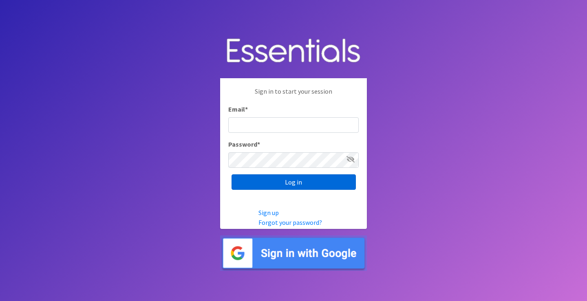
type input "melissa@cnydiaperbank.org"
click at [295, 183] on input "Log in" at bounding box center [293, 181] width 124 height 15
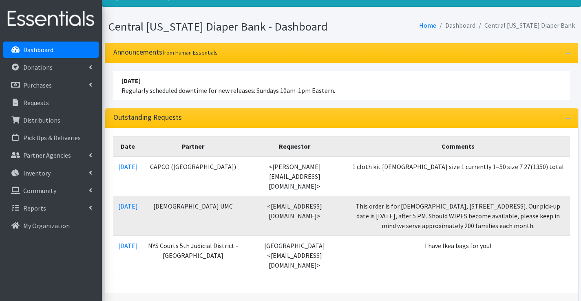
scroll to position [81, 0]
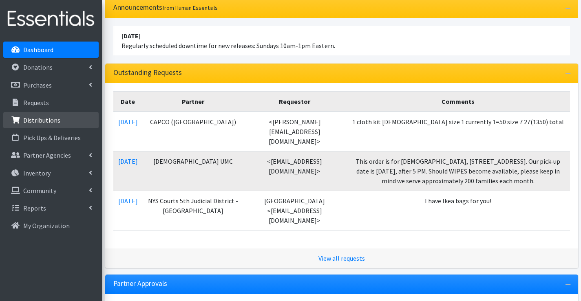
click at [45, 121] on p "Distributions" at bounding box center [41, 120] width 37 height 8
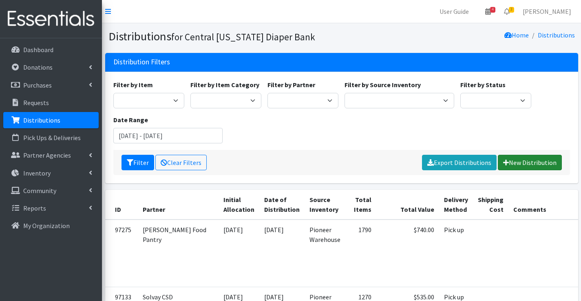
click at [541, 165] on link "New Distribution" at bounding box center [530, 162] width 64 height 15
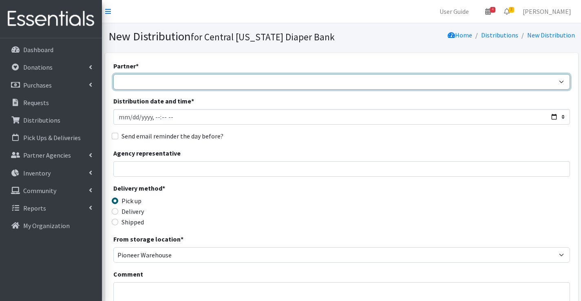
click at [174, 81] on select "All Saints Church Baby Momma Association Bellegrove Missionary Baptist Church F…" at bounding box center [341, 81] width 456 height 15
select select "7049"
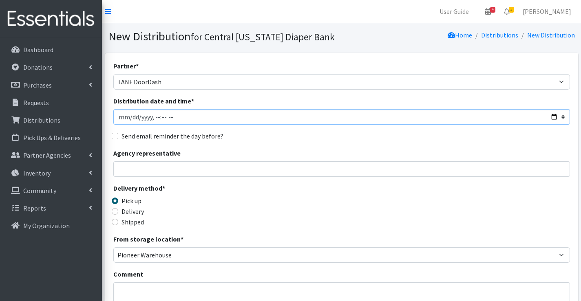
click at [156, 118] on input "Distribution date and time *" at bounding box center [341, 116] width 456 height 15
click at [160, 117] on input "Distribution date and time *" at bounding box center [341, 116] width 456 height 15
type input "2025-09-29T11:00"
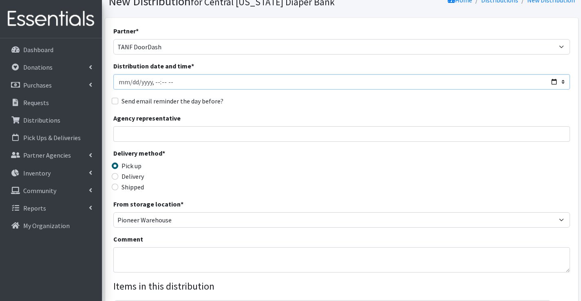
scroll to position [81, 0]
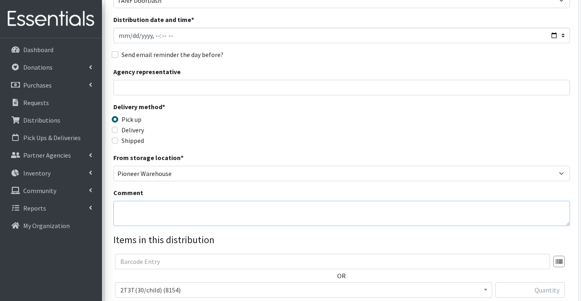
click at [129, 205] on textarea "Comment" at bounding box center [341, 213] width 456 height 25
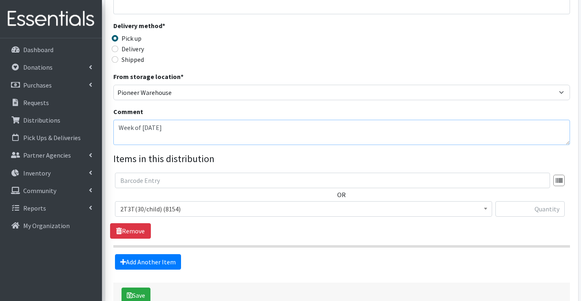
scroll to position [163, 0]
type textarea "Week of 9/29/25"
click at [150, 212] on span "2T3T(30/child) (8154)" at bounding box center [303, 208] width 366 height 11
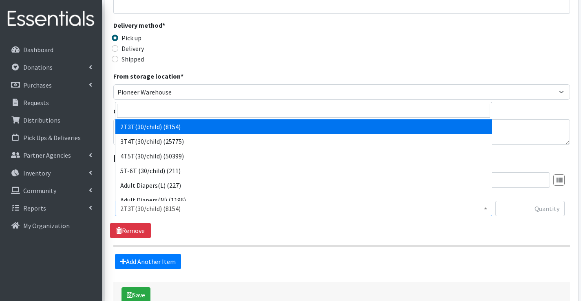
click at [172, 78] on label "From storage location *" at bounding box center [148, 76] width 70 height 10
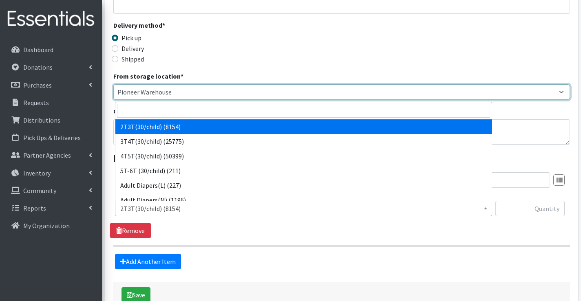
click at [172, 84] on select "Pioneer Warehouse TANF" at bounding box center [341, 91] width 456 height 15
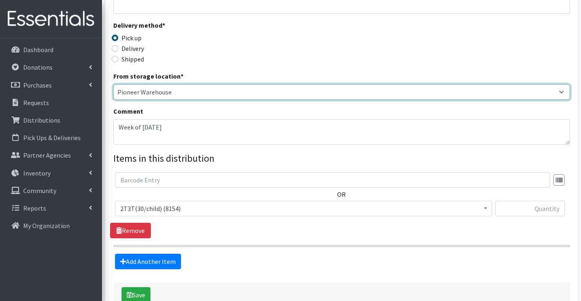
click at [170, 89] on select "Pioneer Warehouse TANF" at bounding box center [341, 91] width 456 height 15
select select "470"
click at [113, 84] on select "Pioneer Warehouse TANF" at bounding box center [341, 91] width 456 height 15
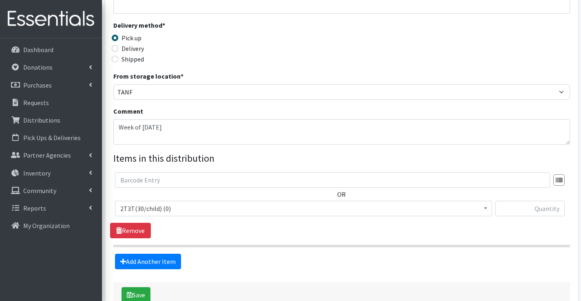
click at [183, 209] on span "2T3T(30/child) (0)" at bounding box center [303, 208] width 366 height 11
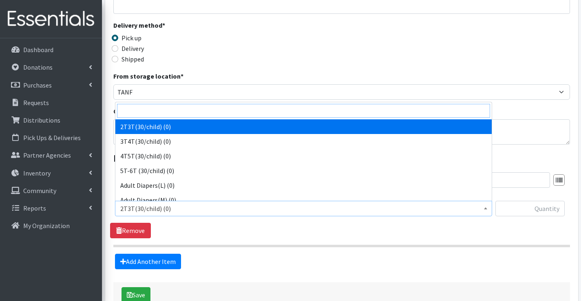
click at [171, 112] on input "search" at bounding box center [303, 111] width 373 height 14
type input "tan"
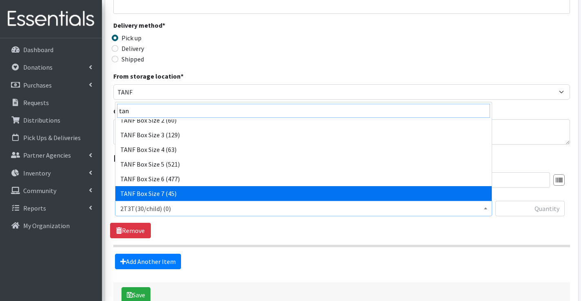
scroll to position [95, 0]
select select "15520"
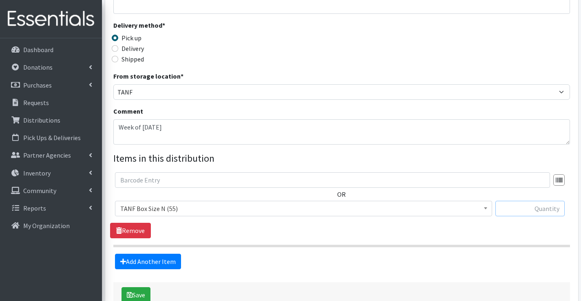
click at [532, 209] on input "text" at bounding box center [529, 208] width 69 height 15
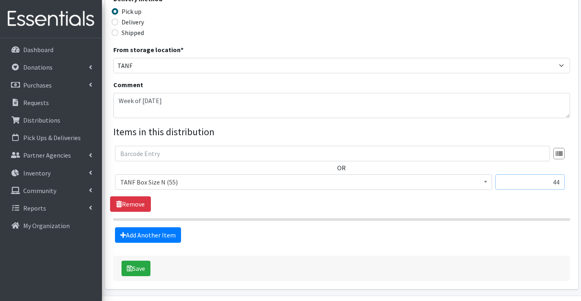
scroll to position [204, 0]
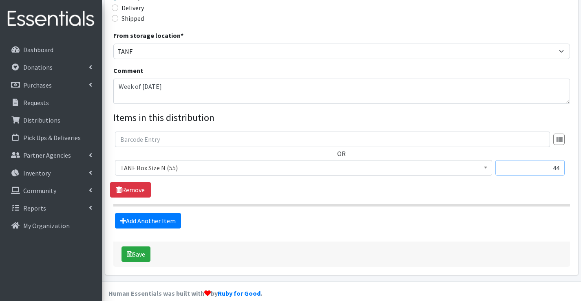
drag, startPoint x: 553, startPoint y: 168, endPoint x: 558, endPoint y: 167, distance: 5.4
click at [562, 168] on input "44" at bounding box center [529, 167] width 69 height 15
type input "4"
click at [167, 218] on link "Add Another Item" at bounding box center [148, 220] width 66 height 15
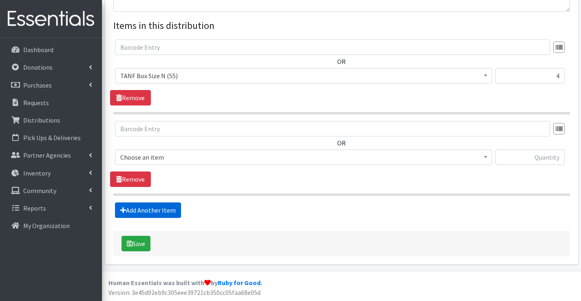
scroll to position [296, 0]
click at [158, 156] on span "2T3T(30/child) (0)" at bounding box center [303, 156] width 366 height 11
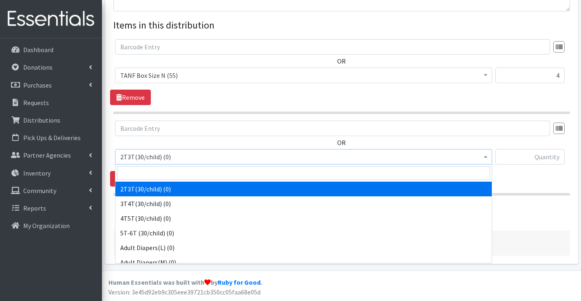
click at [156, 172] on input "search" at bounding box center [303, 173] width 373 height 14
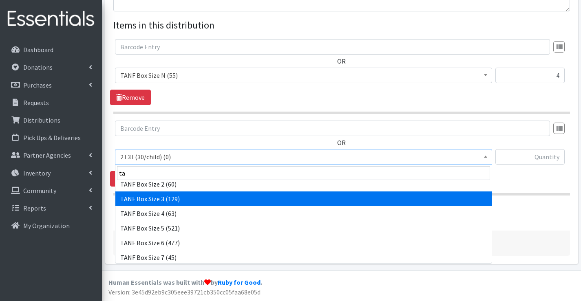
scroll to position [81, 0]
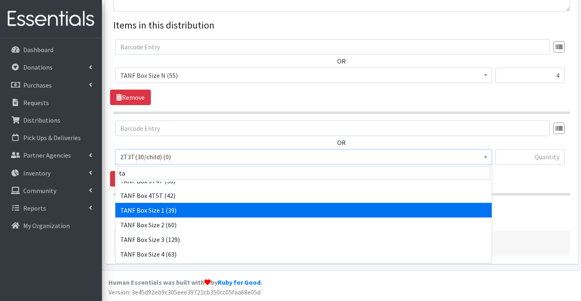
type input "ta"
drag, startPoint x: 172, startPoint y: 211, endPoint x: 178, endPoint y: 209, distance: 6.2
select select "15517"
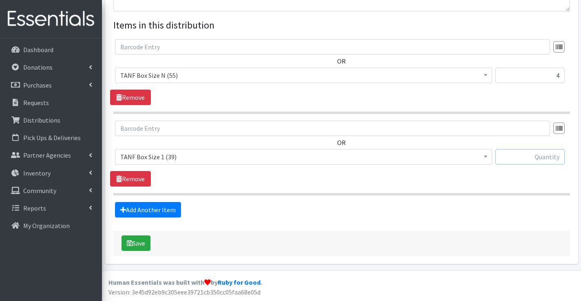
click at [535, 163] on input "text" at bounding box center [529, 156] width 69 height 15
type input "2"
click at [159, 211] on link "Add Another Item" at bounding box center [148, 209] width 66 height 15
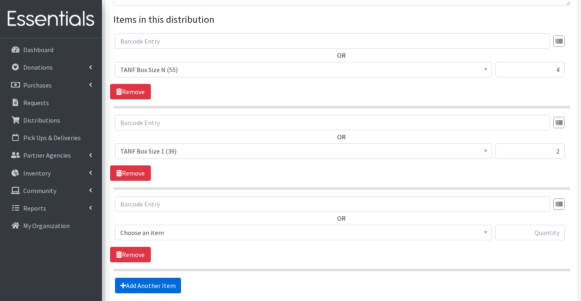
scroll to position [378, 0]
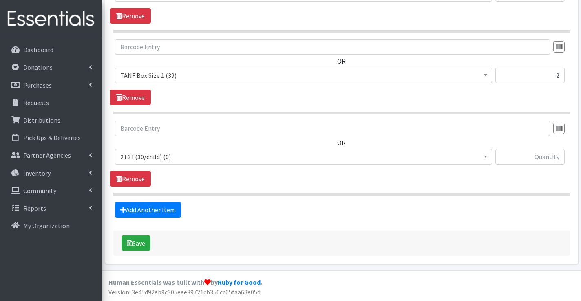
click at [162, 156] on span "2T3T(30/child) (0)" at bounding box center [303, 156] width 366 height 11
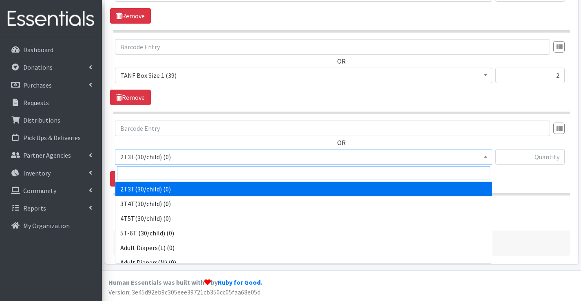
click at [164, 173] on input "search" at bounding box center [303, 173] width 373 height 14
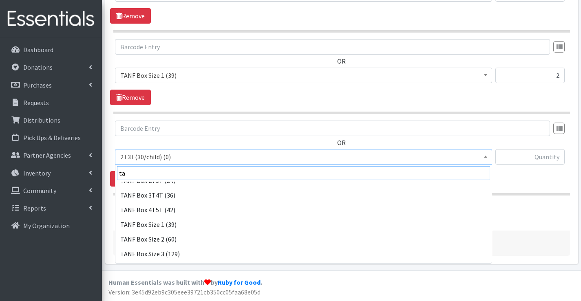
scroll to position [81, 0]
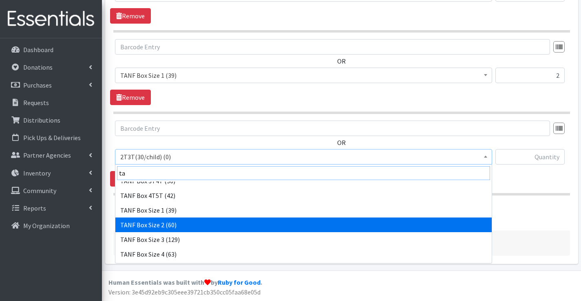
type input "ta"
select select "15521"
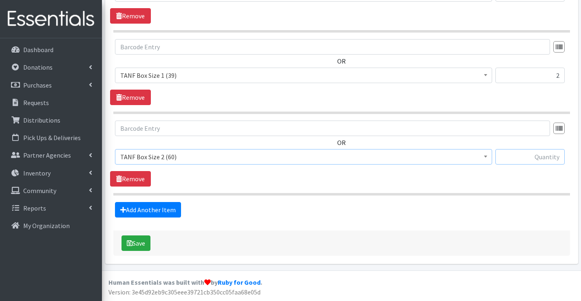
click at [535, 152] on input "text" at bounding box center [529, 156] width 69 height 15
type input "5"
click at [169, 207] on link "Add Another Item" at bounding box center [148, 209] width 66 height 15
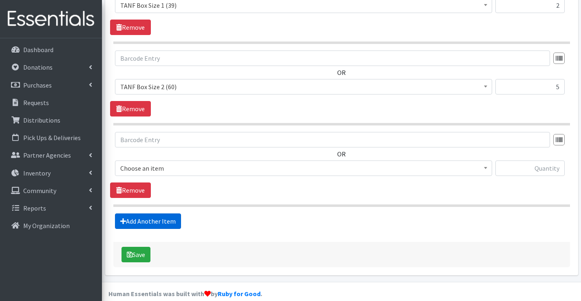
scroll to position [459, 0]
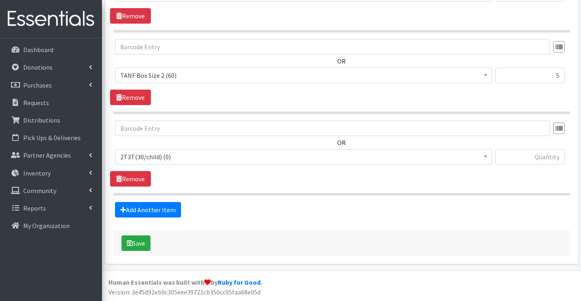
click at [179, 161] on span "2T3T(30/child) (0)" at bounding box center [303, 156] width 366 height 11
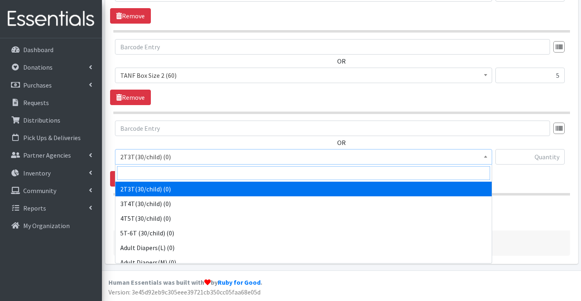
click at [174, 172] on input "search" at bounding box center [303, 173] width 373 height 14
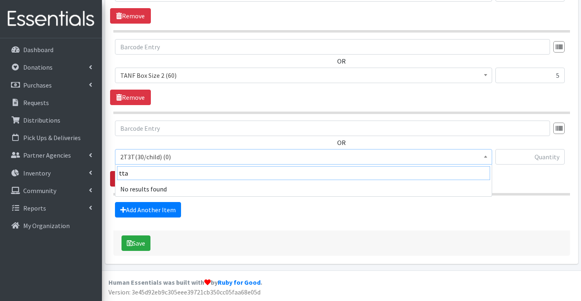
drag, startPoint x: 148, startPoint y: 172, endPoint x: 114, endPoint y: 172, distance: 33.8
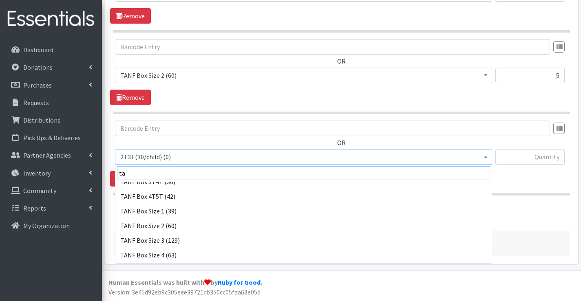
scroll to position [81, 0]
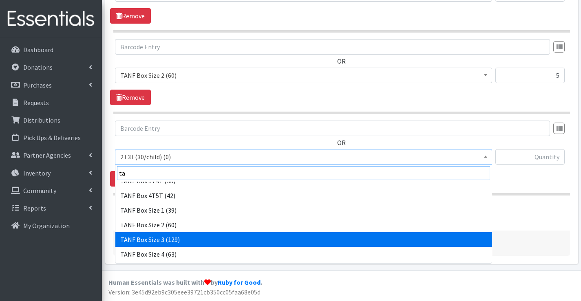
type input "ta"
select select "15523"
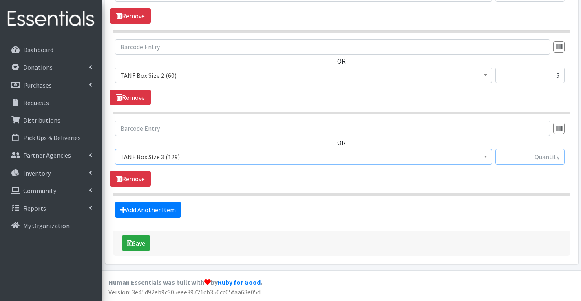
click at [529, 158] on input "text" at bounding box center [529, 156] width 69 height 15
type input "7"
click at [152, 208] on link "Add Another Item" at bounding box center [148, 209] width 66 height 15
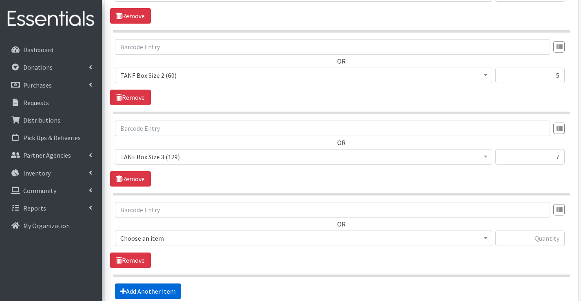
scroll to position [541, 0]
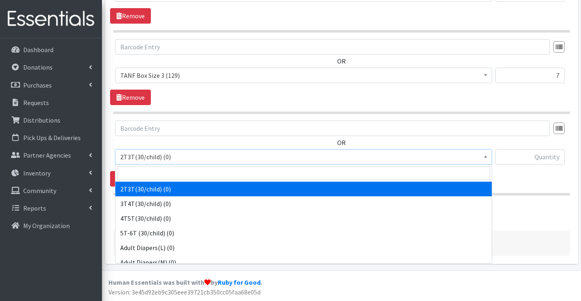
click at [162, 154] on span "2T3T(30/child) (0)" at bounding box center [303, 156] width 366 height 11
click at [161, 167] on input "search" at bounding box center [303, 173] width 373 height 14
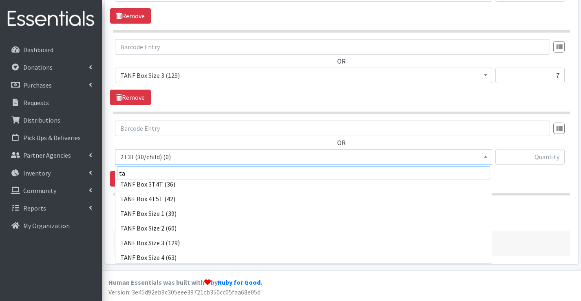
scroll to position [81, 0]
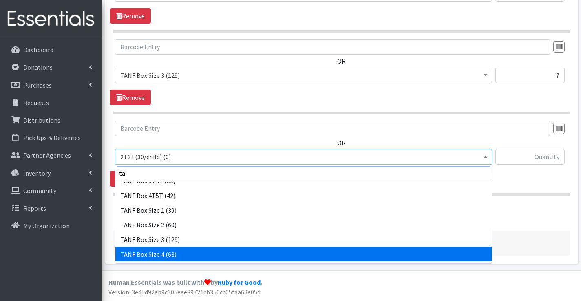
type input "ta"
select select "15524"
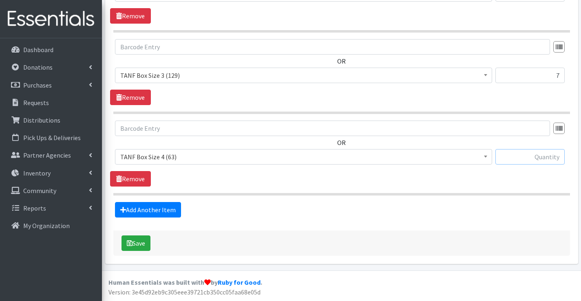
click at [532, 159] on input "text" at bounding box center [529, 156] width 69 height 15
type input "21"
click at [163, 207] on link "Add Another Item" at bounding box center [148, 209] width 66 height 15
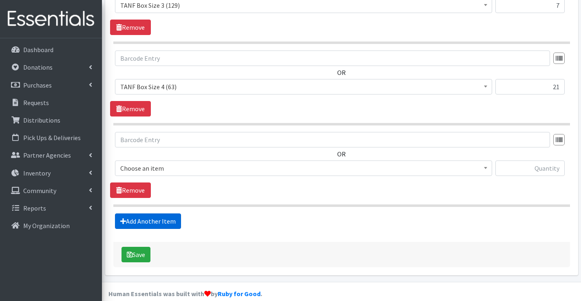
scroll to position [622, 0]
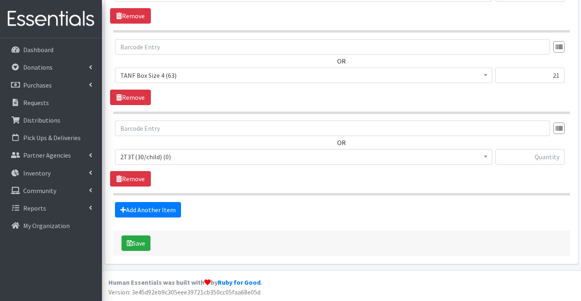
click at [185, 156] on span "2T3T(30/child) (0)" at bounding box center [303, 156] width 366 height 11
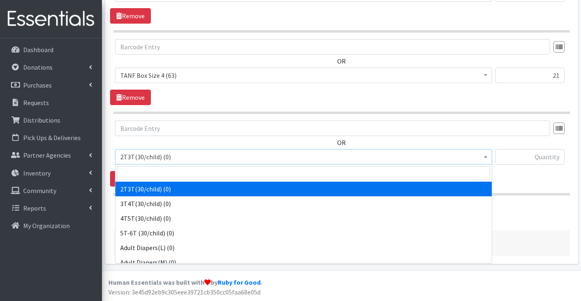
click at [177, 171] on input "search" at bounding box center [303, 173] width 373 height 14
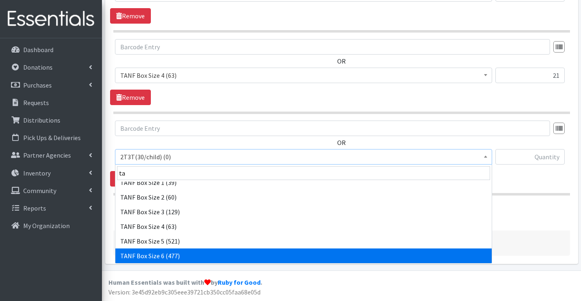
scroll to position [122, 0]
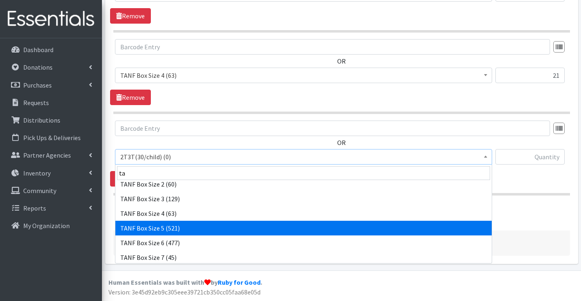
type input "ta"
select select "15525"
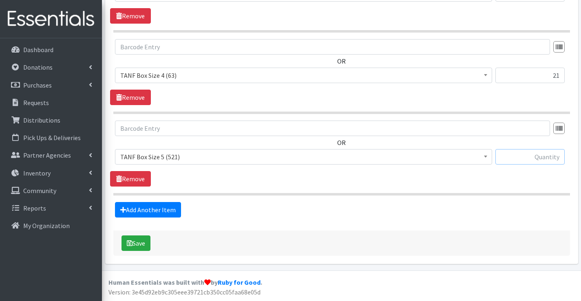
click at [551, 162] on input "text" at bounding box center [529, 156] width 69 height 15
type input "16"
click at [159, 212] on link "Add Another Item" at bounding box center [148, 209] width 66 height 15
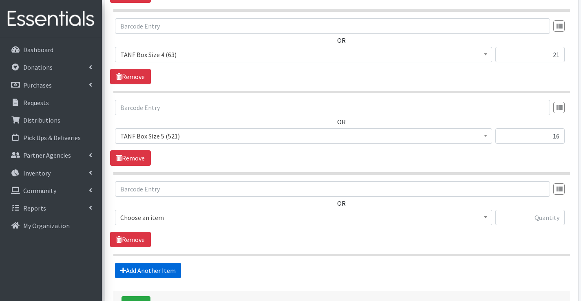
scroll to position [704, 0]
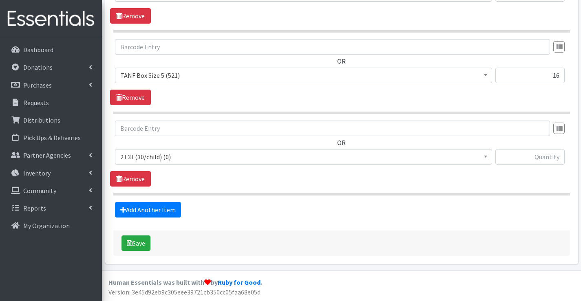
click at [174, 155] on span "2T3T(30/child) (0)" at bounding box center [303, 156] width 366 height 11
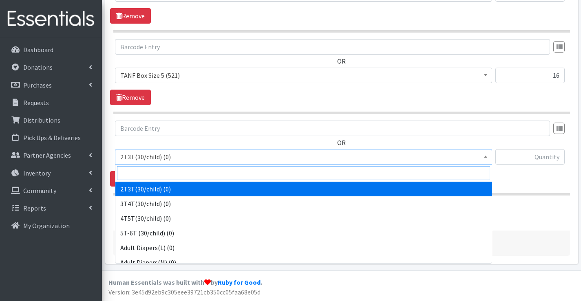
click at [172, 170] on input "search" at bounding box center [303, 173] width 373 height 14
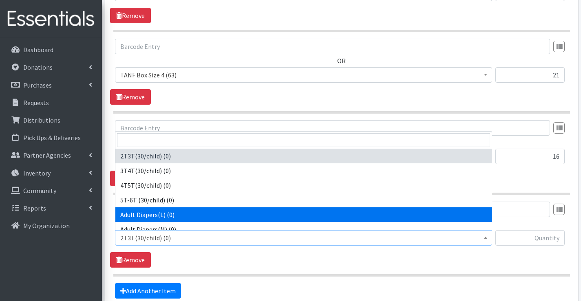
scroll to position [622, 0]
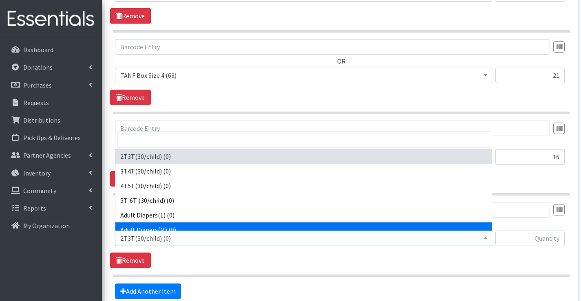
click at [187, 235] on span "2T3T(30/child) (0)" at bounding box center [303, 238] width 366 height 11
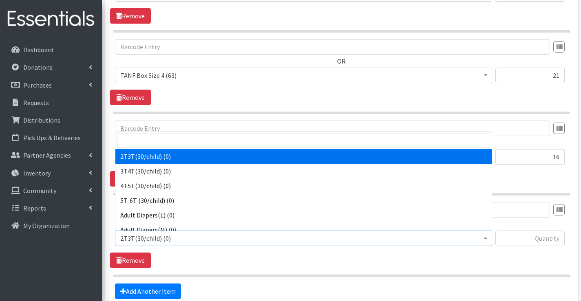
click at [176, 236] on span "2T3T(30/child) (0)" at bounding box center [303, 238] width 366 height 11
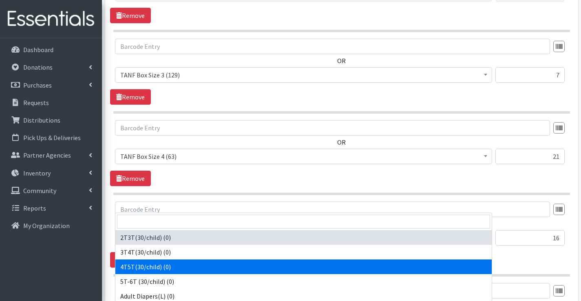
scroll to position [541, 0]
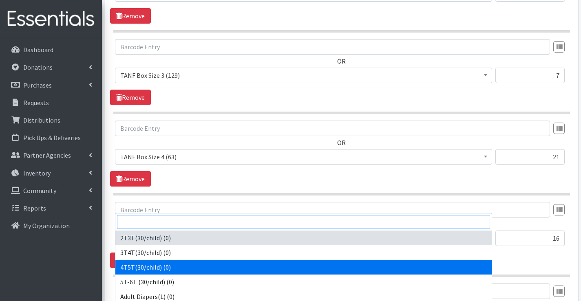
click at [165, 225] on input "search" at bounding box center [303, 222] width 373 height 14
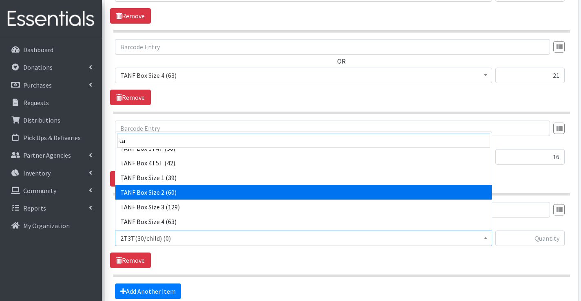
scroll to position [122, 0]
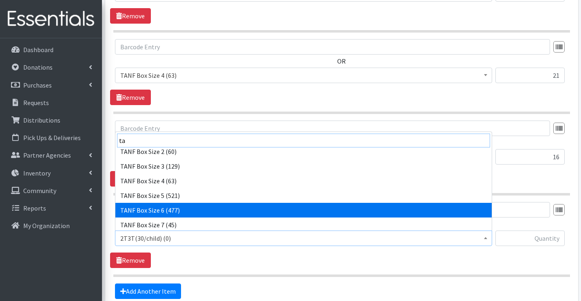
type input "ta"
select select "15526"
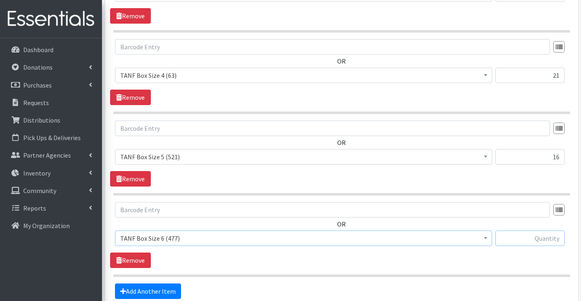
click at [544, 242] on input "text" at bounding box center [529, 238] width 69 height 15
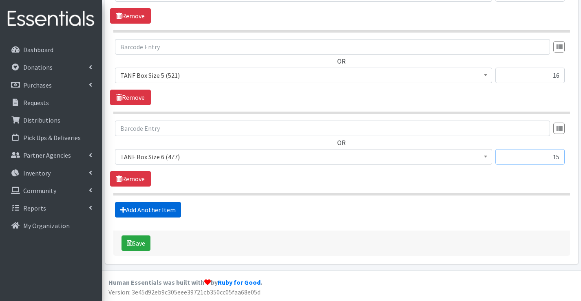
type input "15"
click at [161, 209] on link "Add Another Item" at bounding box center [148, 209] width 66 height 15
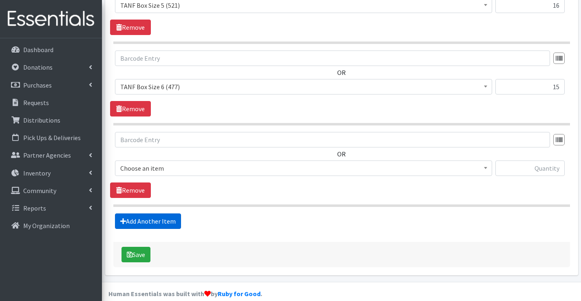
scroll to position [785, 0]
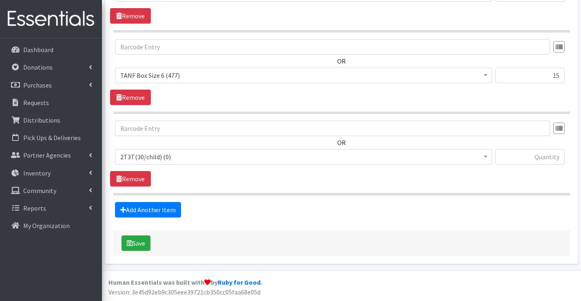
click at [176, 154] on span "2T3T(30/child) (0)" at bounding box center [303, 156] width 366 height 11
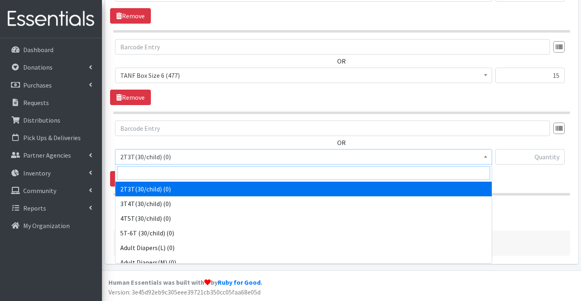
click at [186, 174] on input "search" at bounding box center [303, 173] width 373 height 14
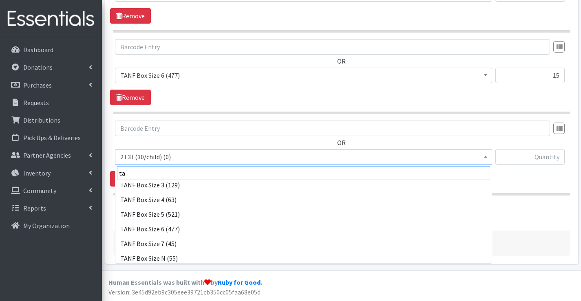
scroll to position [139, 0]
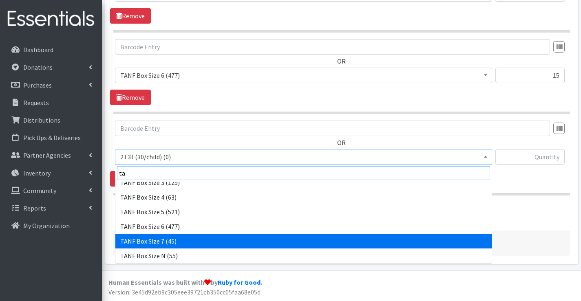
type input "ta"
select select "15527"
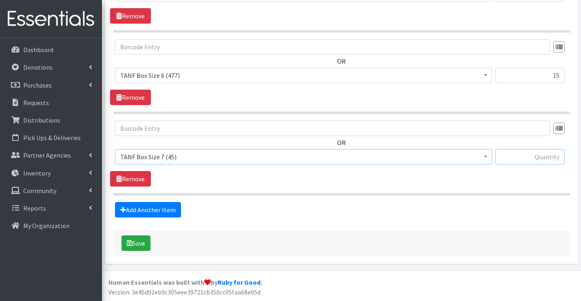
click at [540, 156] on input "text" at bounding box center [529, 156] width 69 height 15
type input "17"
click at [166, 207] on link "Add Another Item" at bounding box center [148, 209] width 66 height 15
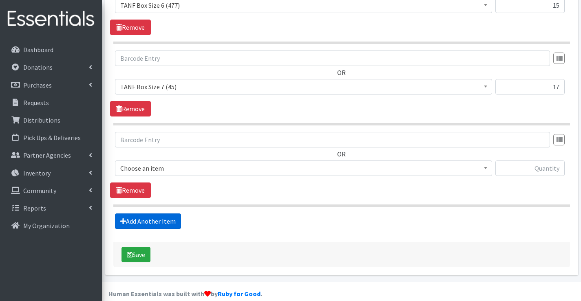
scroll to position [867, 0]
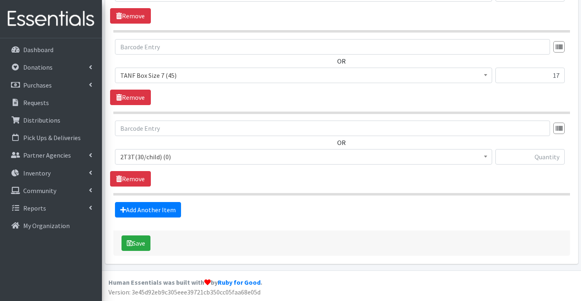
click at [180, 156] on span "2T3T(30/child) (0)" at bounding box center [303, 156] width 366 height 11
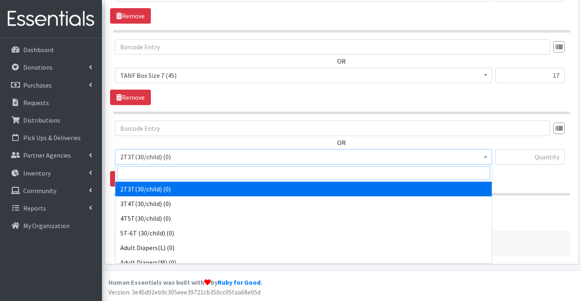
click at [161, 174] on input "search" at bounding box center [303, 173] width 373 height 14
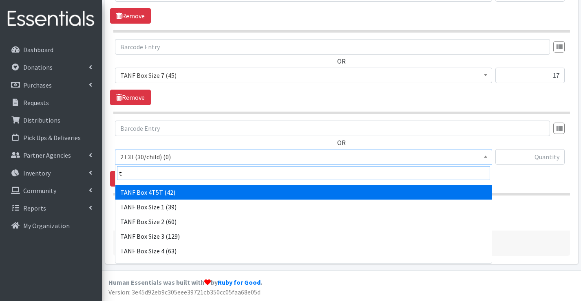
scroll to position [367, 0]
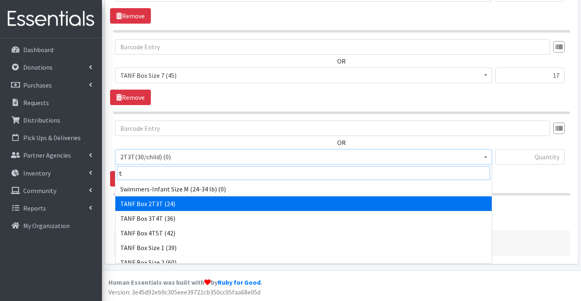
type input "t"
select select "15528"
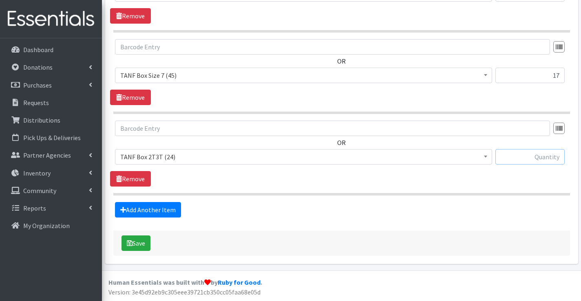
click at [535, 154] on input "text" at bounding box center [529, 156] width 69 height 15
type input "3"
click at [161, 208] on link "Add Another Item" at bounding box center [148, 209] width 66 height 15
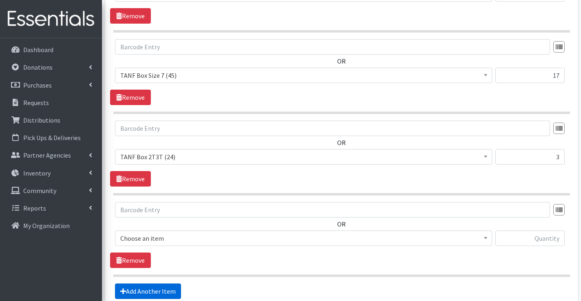
scroll to position [948, 0]
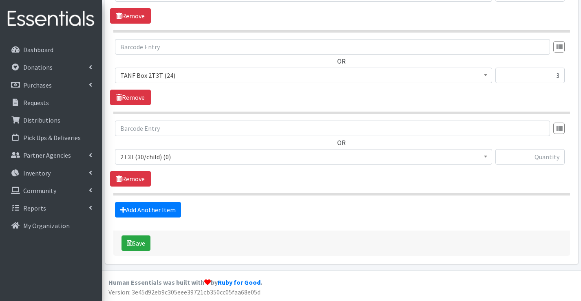
click at [165, 167] on span "2T3T(30/child) (0) 3T4T(30/child) (0) 4T5T(30/child) (0) 5T-6T (30/child) (0) A…" at bounding box center [303, 160] width 377 height 22
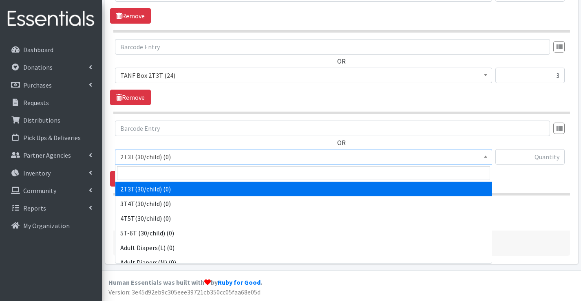
click at [170, 159] on span "2T3T(30/child) (0)" at bounding box center [303, 156] width 366 height 11
click at [170, 173] on input "search" at bounding box center [303, 173] width 373 height 14
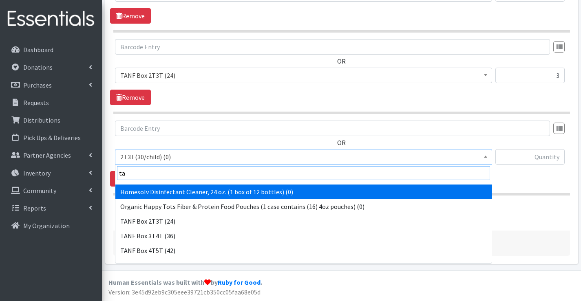
scroll to position [41, 0]
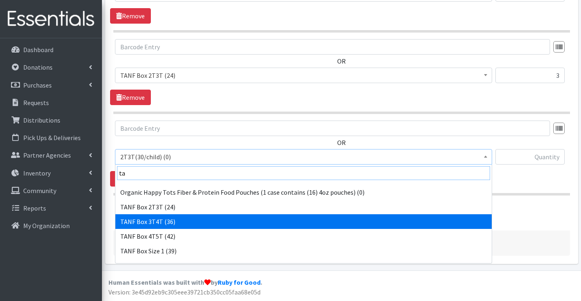
type input "ta"
select select "15529"
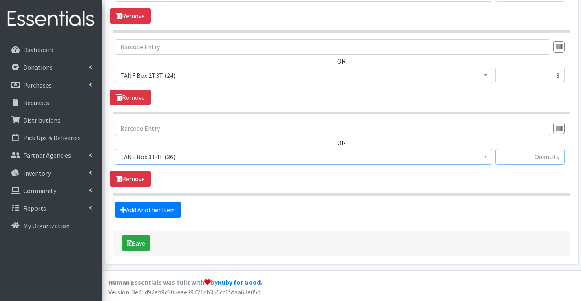
click at [527, 152] on input "text" at bounding box center [529, 156] width 69 height 15
type input "6"
click at [150, 208] on link "Add Another Item" at bounding box center [148, 209] width 66 height 15
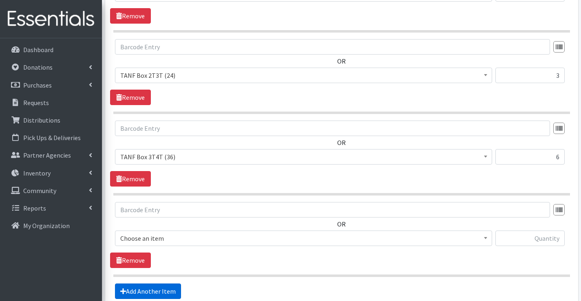
scroll to position [1030, 0]
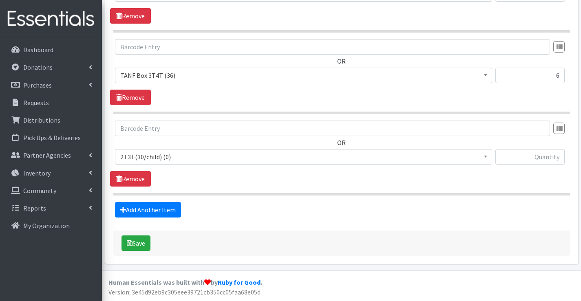
click at [142, 154] on span "2T3T(30/child) (0)" at bounding box center [303, 156] width 366 height 11
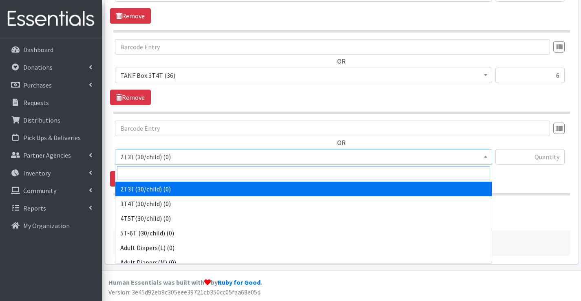
click at [136, 171] on input "search" at bounding box center [303, 173] width 373 height 14
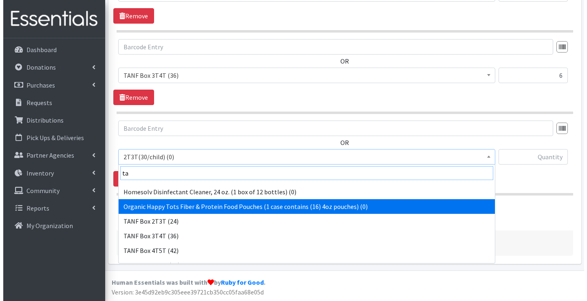
scroll to position [41, 0]
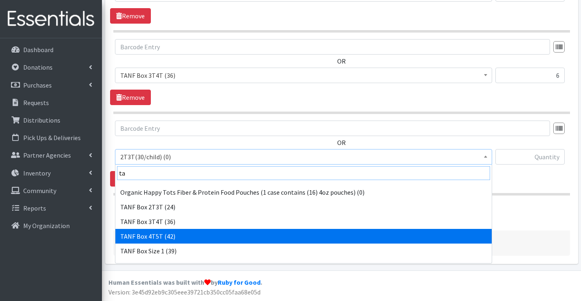
type input "ta"
drag, startPoint x: 172, startPoint y: 230, endPoint x: 185, endPoint y: 229, distance: 12.7
select select "15531"
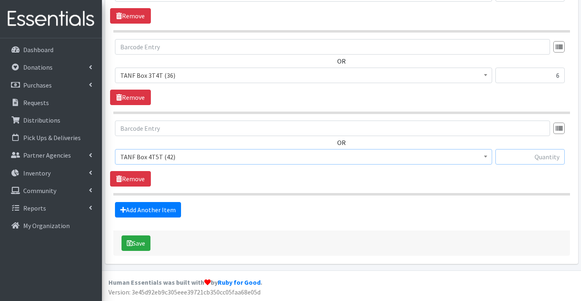
click at [560, 152] on input "text" at bounding box center [529, 156] width 69 height 15
type input "20"
click at [137, 240] on button "Save" at bounding box center [135, 243] width 29 height 15
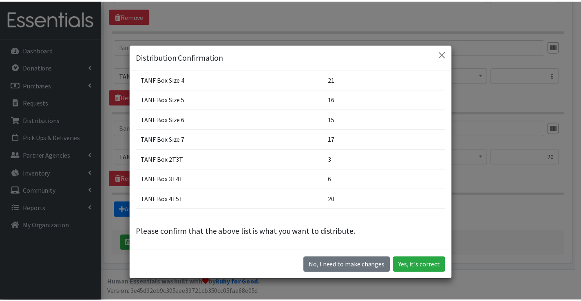
scroll to position [127, 0]
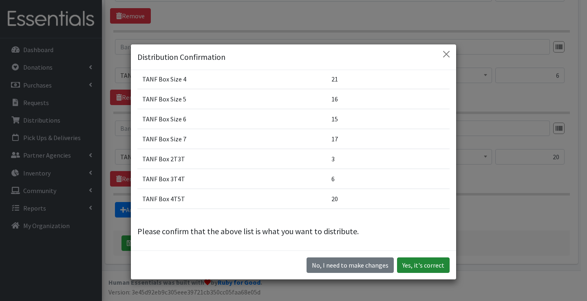
click at [426, 263] on button "Yes, it's correct" at bounding box center [423, 265] width 53 height 15
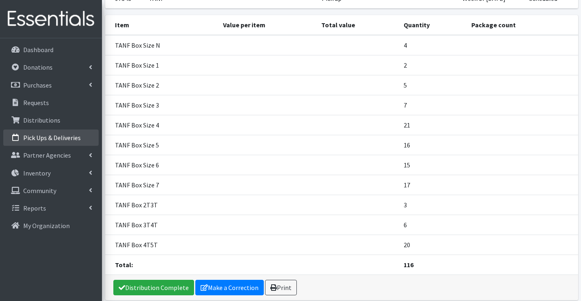
scroll to position [122, 0]
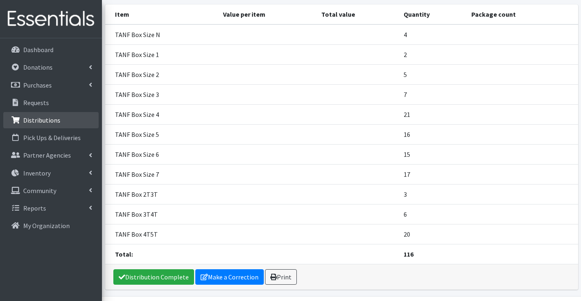
click at [33, 117] on p "Distributions" at bounding box center [41, 120] width 37 height 8
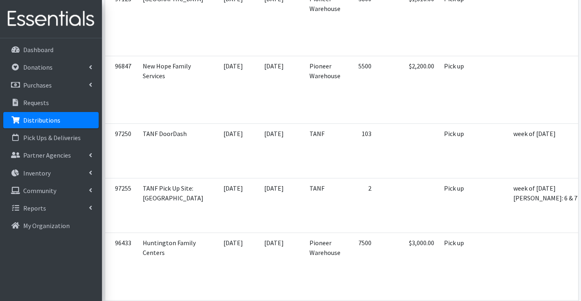
scroll to position [1141, 0]
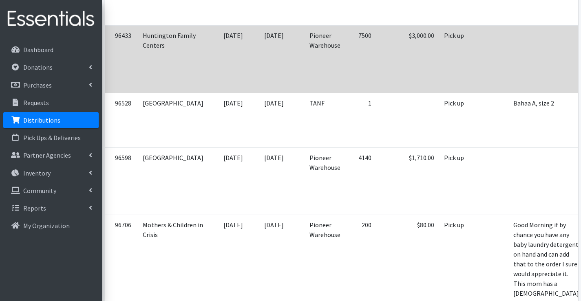
scroll to position [1304, 0]
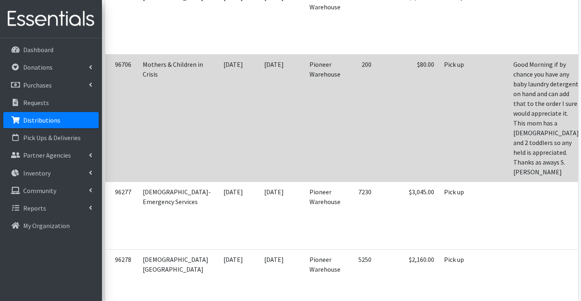
scroll to position [1467, 0]
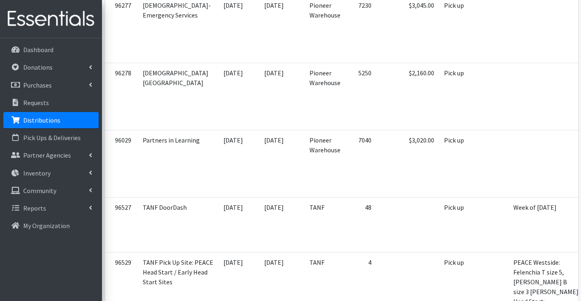
scroll to position [1630, 0]
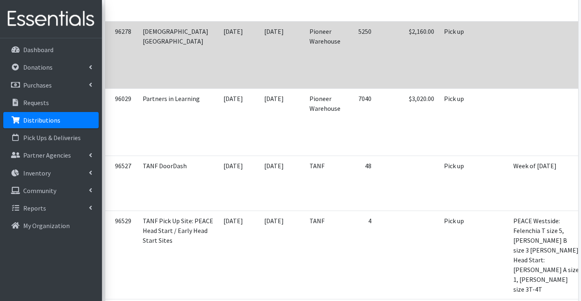
scroll to position [1711, 0]
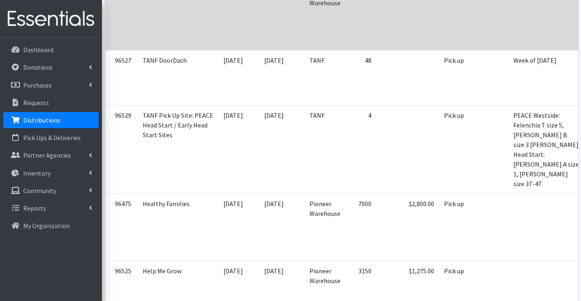
scroll to position [1834, 0]
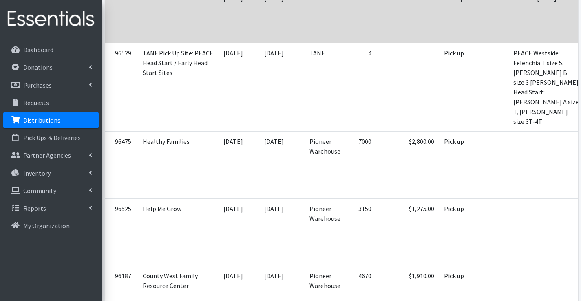
drag, startPoint x: 562, startPoint y: 160, endPoint x: 547, endPoint y: 163, distance: 15.3
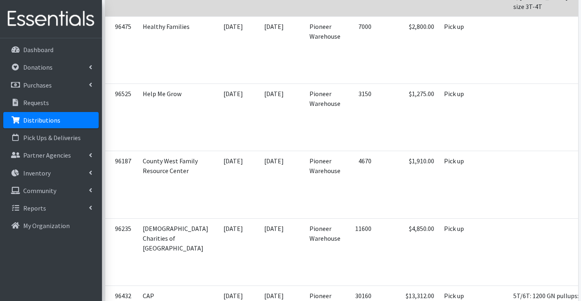
scroll to position [1956, 0]
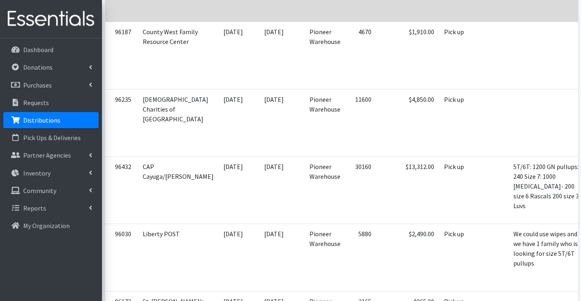
scroll to position [2078, 0]
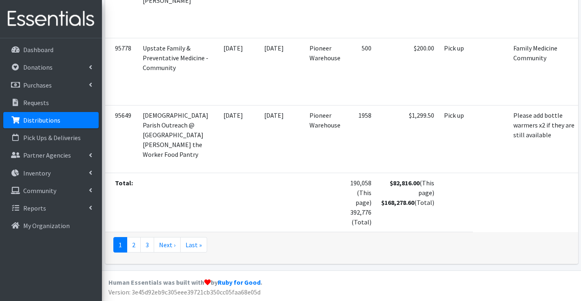
scroll to position [3912, 0]
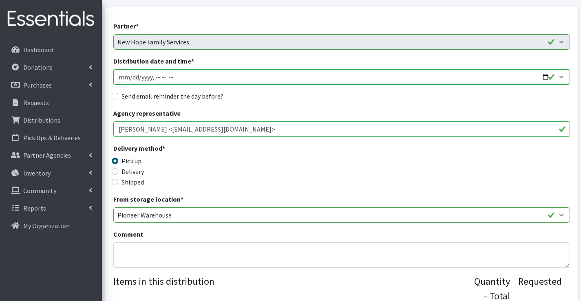
scroll to position [163, 0]
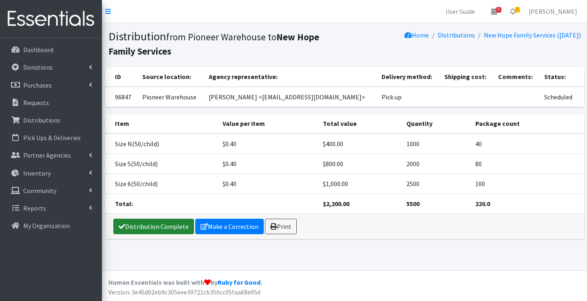
click at [141, 224] on link "Distribution Complete" at bounding box center [153, 226] width 81 height 15
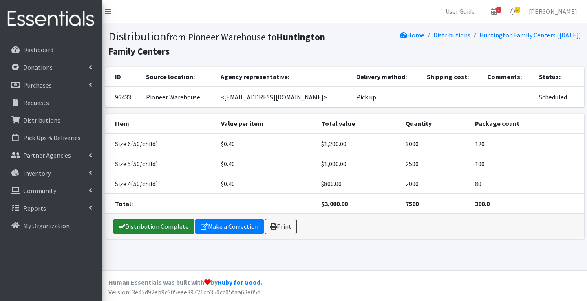
drag, startPoint x: 150, startPoint y: 225, endPoint x: 125, endPoint y: 197, distance: 38.1
click at [150, 224] on link "Distribution Complete" at bounding box center [153, 226] width 81 height 15
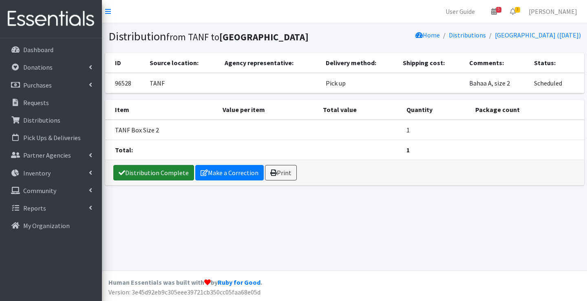
click at [129, 181] on link "Distribution Complete" at bounding box center [153, 172] width 81 height 15
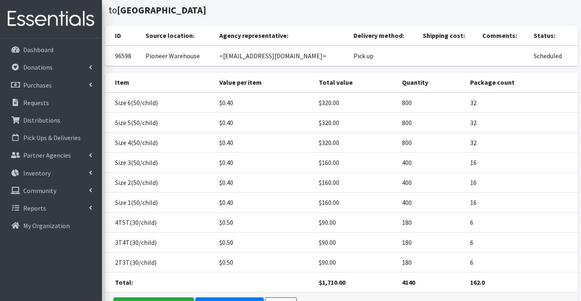
scroll to position [95, 0]
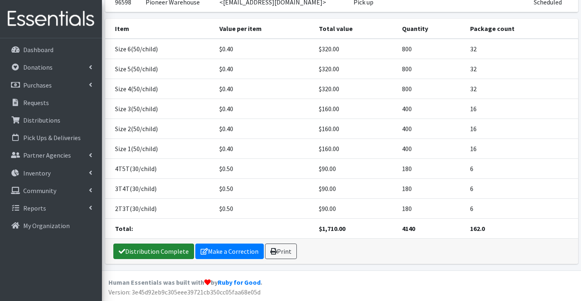
click at [134, 255] on link "Distribution Complete" at bounding box center [153, 251] width 81 height 15
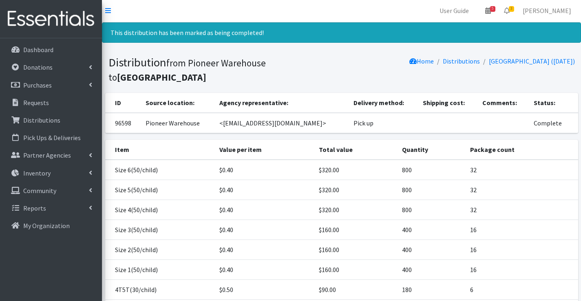
scroll to position [0, 0]
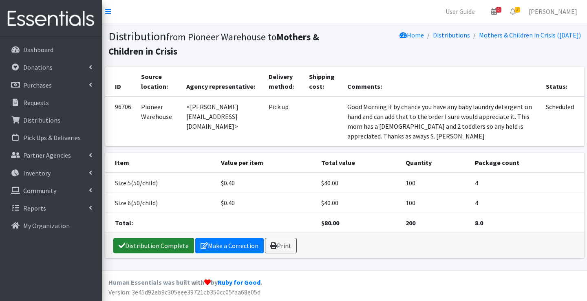
click at [167, 241] on link "Distribution Complete" at bounding box center [153, 245] width 81 height 15
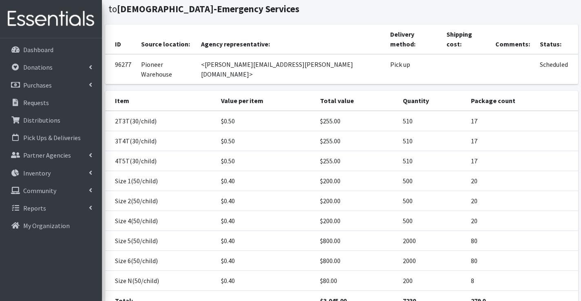
scroll to position [95, 0]
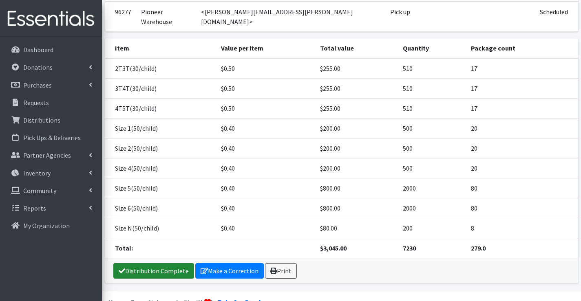
click at [130, 263] on link "Distribution Complete" at bounding box center [153, 270] width 81 height 15
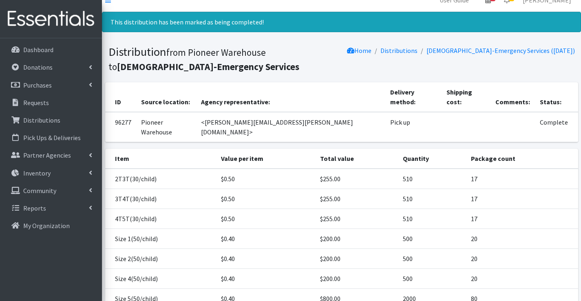
scroll to position [0, 0]
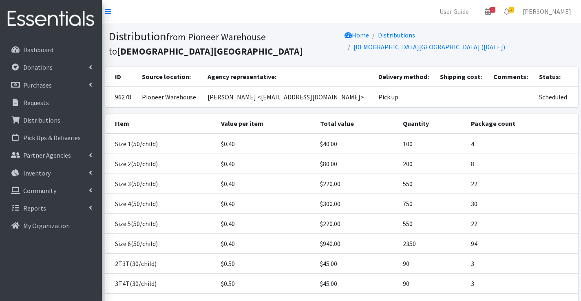
scroll to position [115, 0]
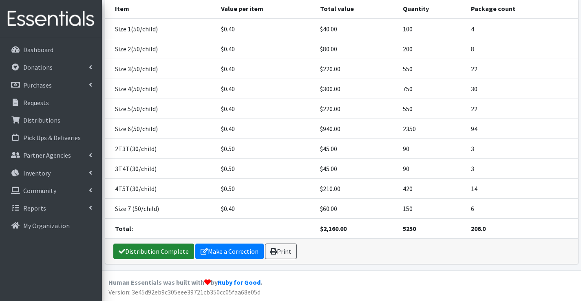
click at [149, 249] on link "Distribution Complete" at bounding box center [153, 251] width 81 height 15
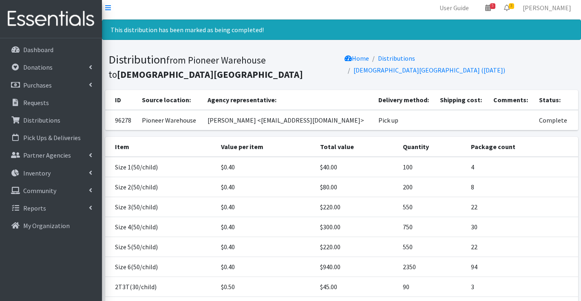
scroll to position [0, 0]
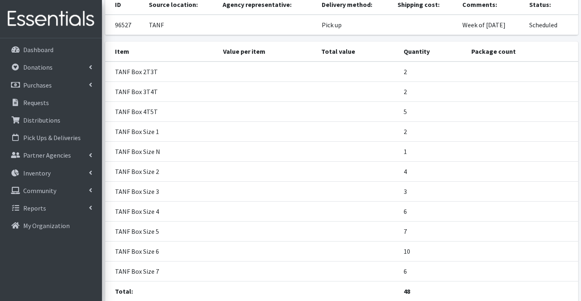
scroll to position [121, 0]
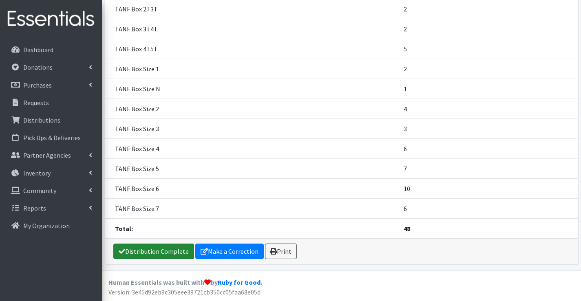
click at [129, 252] on link "Distribution Complete" at bounding box center [153, 251] width 81 height 15
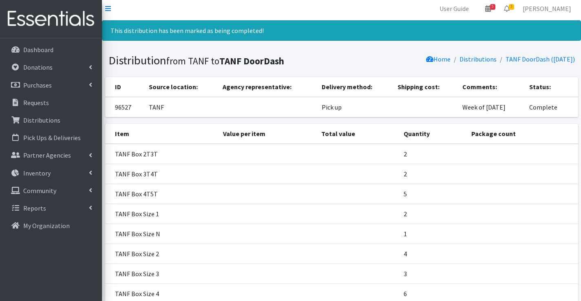
scroll to position [0, 0]
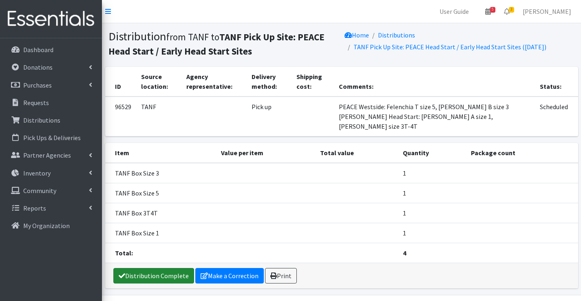
click at [163, 272] on link "Distribution Complete" at bounding box center [153, 275] width 81 height 15
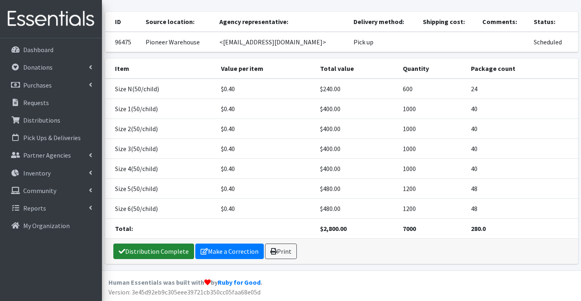
drag, startPoint x: 135, startPoint y: 252, endPoint x: 133, endPoint y: 241, distance: 10.8
click at [136, 251] on link "Distribution Complete" at bounding box center [153, 251] width 81 height 15
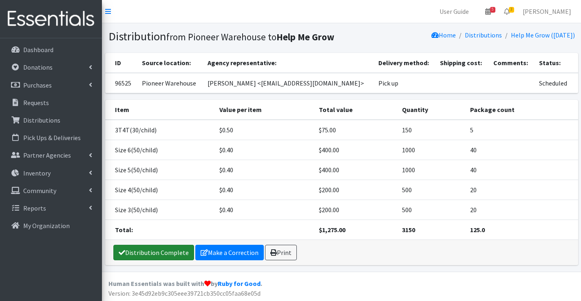
click at [162, 251] on link "Distribution Complete" at bounding box center [153, 252] width 81 height 15
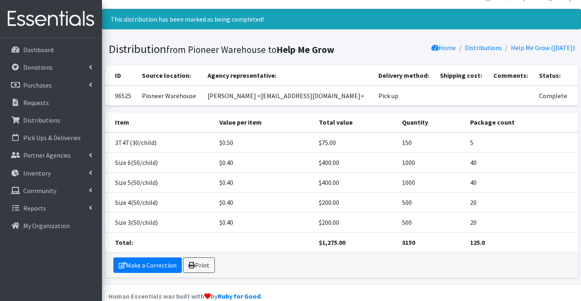
scroll to position [28, 0]
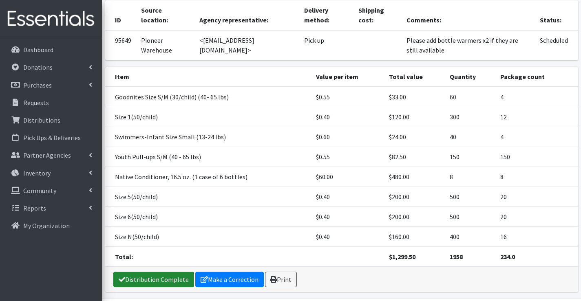
click at [174, 272] on link "Distribution Complete" at bounding box center [153, 279] width 81 height 15
